Goal: Information Seeking & Learning: Check status

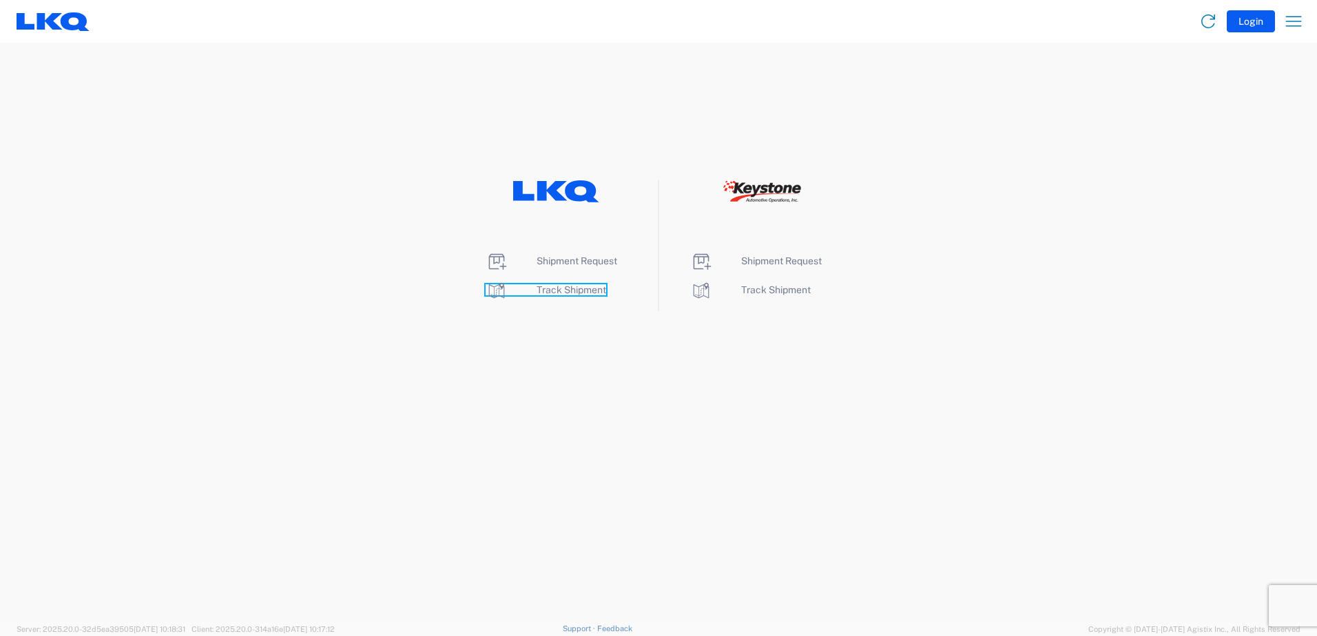
click at [557, 295] on span "Track Shipment" at bounding box center [572, 289] width 70 height 11
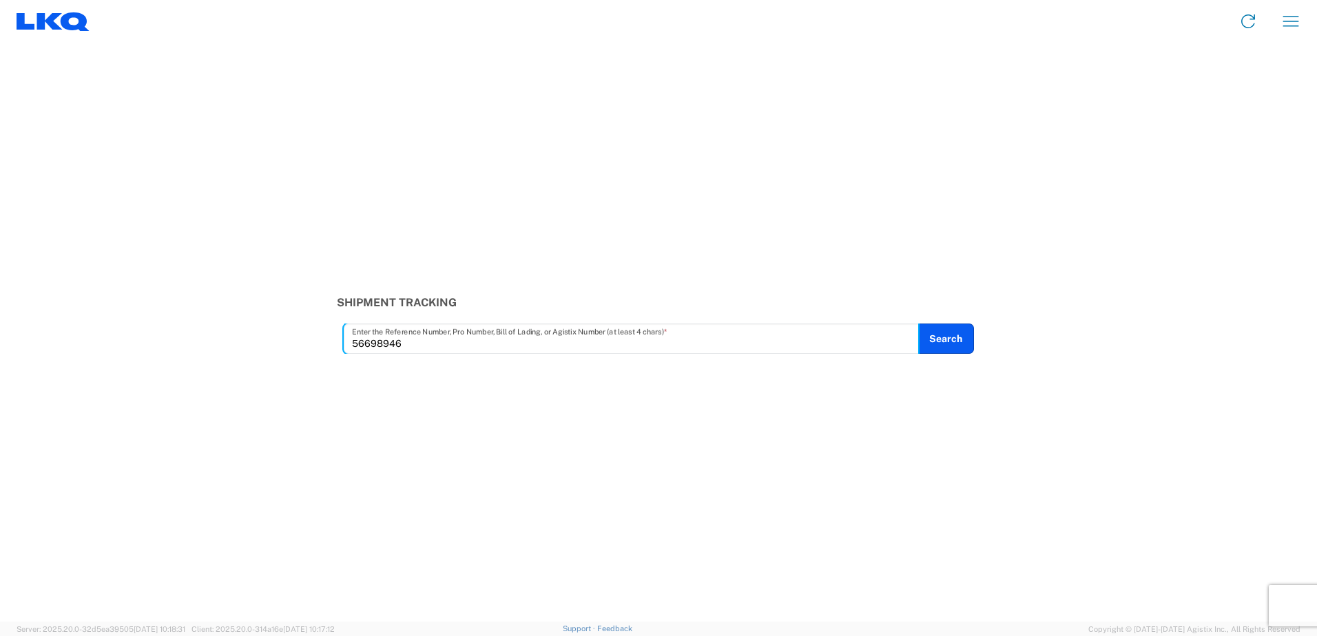
type input "56698946"
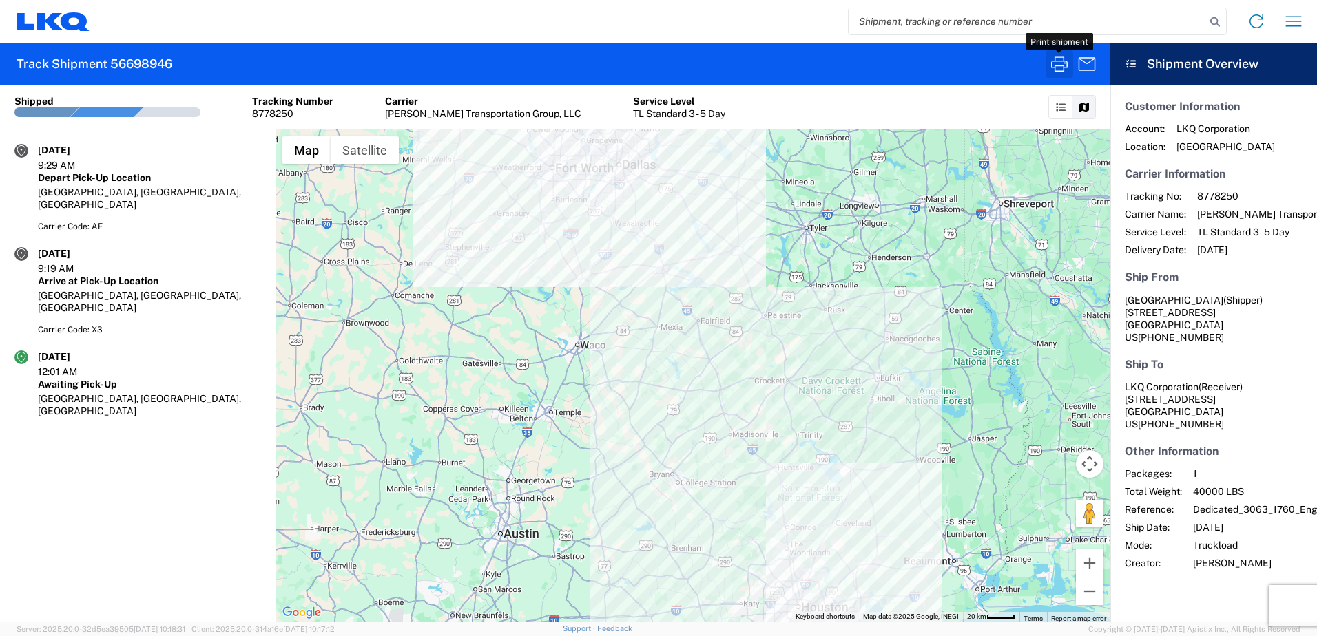
click at [1063, 64] on icon "button" at bounding box center [1059, 64] width 22 height 22
